Goal: Navigation & Orientation: Find specific page/section

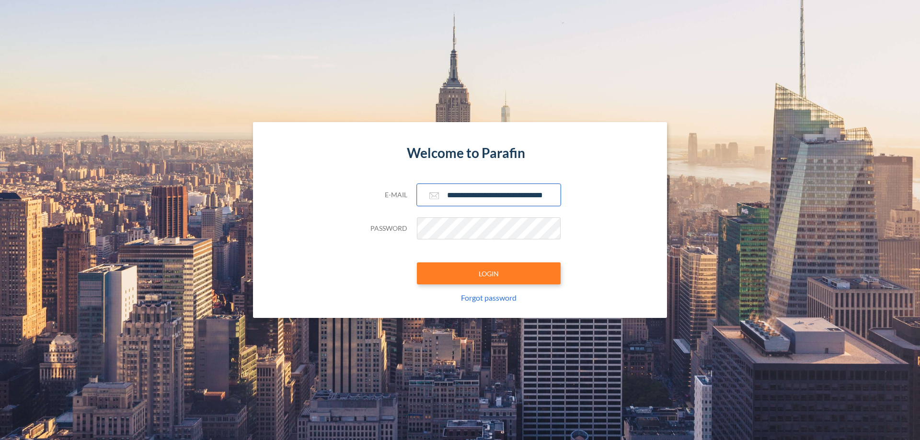
type input "**********"
click at [489, 274] on button "LOGIN" at bounding box center [489, 274] width 144 height 22
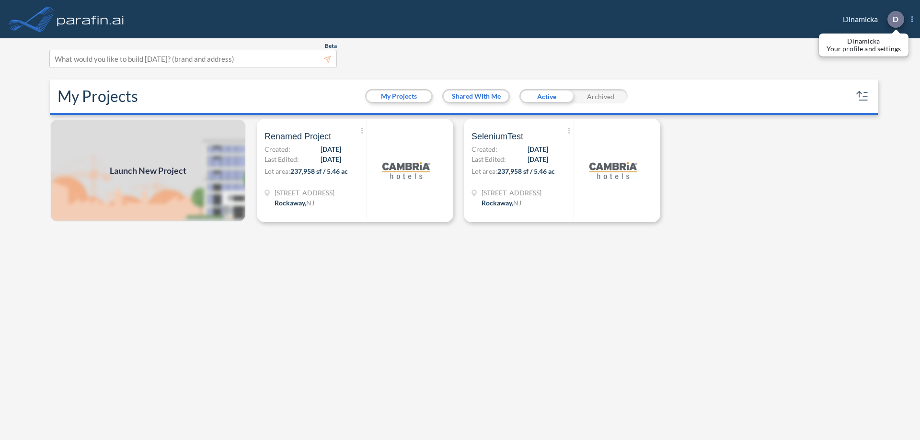
click at [895, 19] on p "D" at bounding box center [896, 19] width 6 height 9
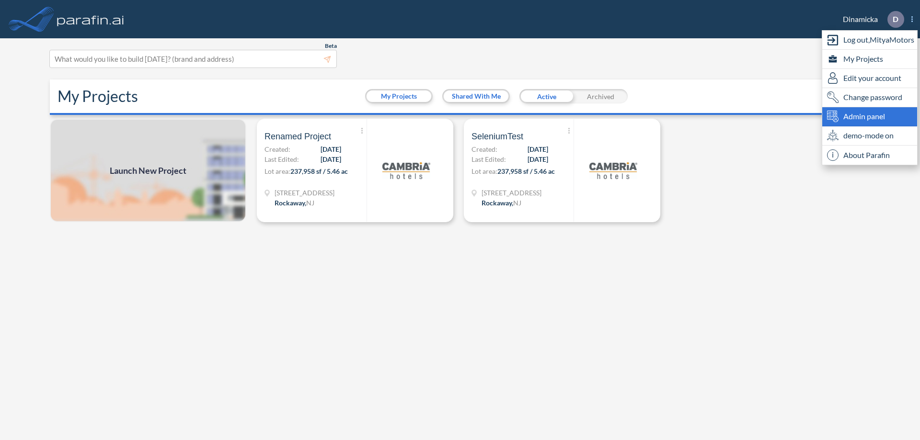
click at [870, 116] on span "Admin panel" at bounding box center [864, 116] width 42 height 11
